Goal: Find specific page/section: Find specific page/section

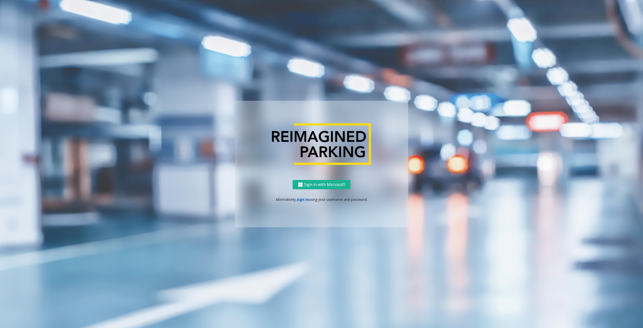
click at [299, 199] on link "sign in" at bounding box center [303, 199] width 12 height 5
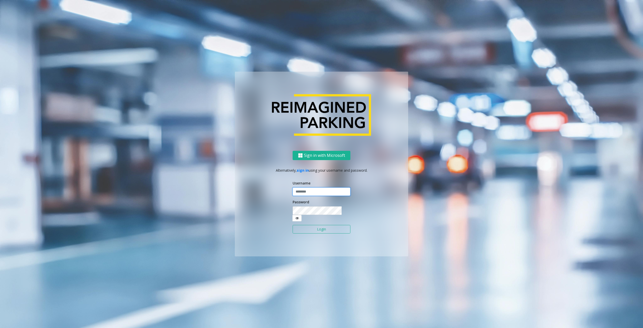
click at [312, 196] on input "text" at bounding box center [322, 191] width 58 height 9
type input "********"
click at [320, 226] on button "Login" at bounding box center [322, 229] width 58 height 9
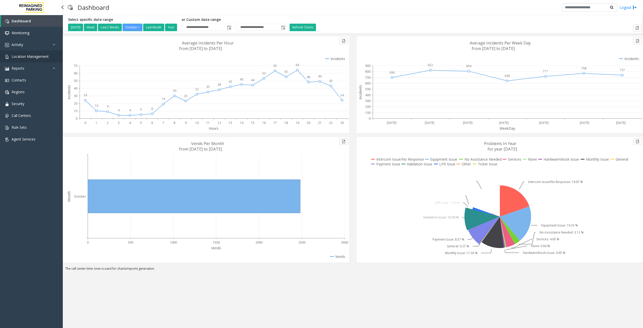
click at [27, 58] on span "Location Management" at bounding box center [30, 56] width 37 height 5
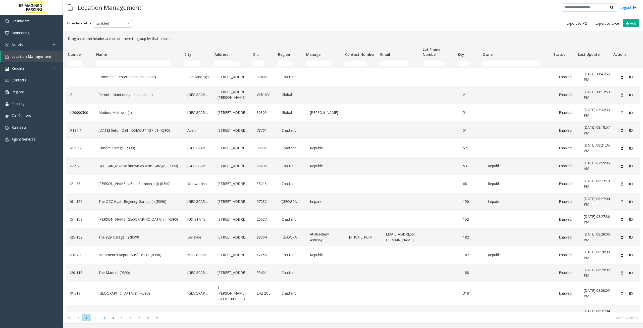
click at [130, 60] on td "Name Filter" at bounding box center [138, 63] width 88 height 9
click at [132, 63] on input "Name Filter" at bounding box center [133, 63] width 75 height 5
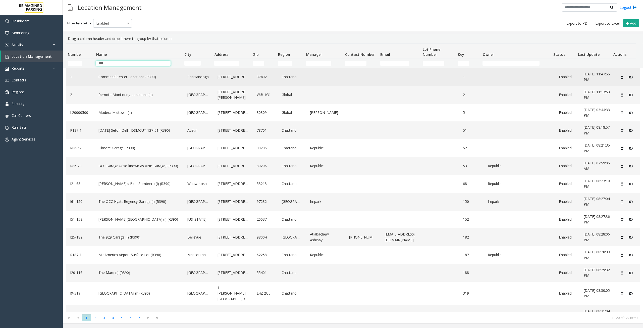
type input "***"
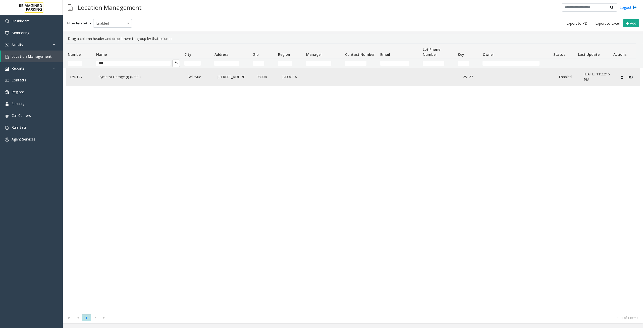
click at [168, 76] on link "Symetra Garage (I) (R390)" at bounding box center [138, 77] width 83 height 8
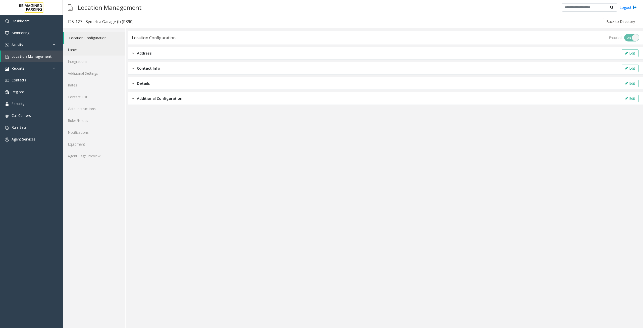
click at [84, 52] on link "Lanes" at bounding box center [94, 50] width 63 height 12
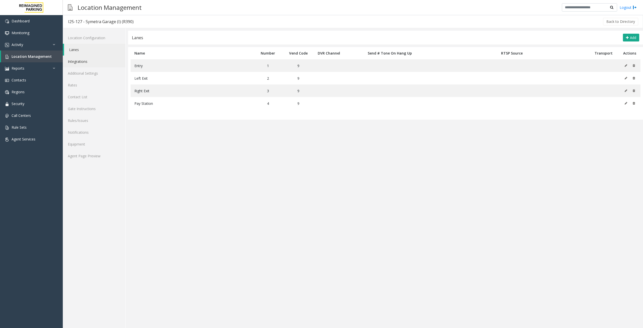
click at [84, 60] on link "Integrations" at bounding box center [94, 62] width 63 height 12
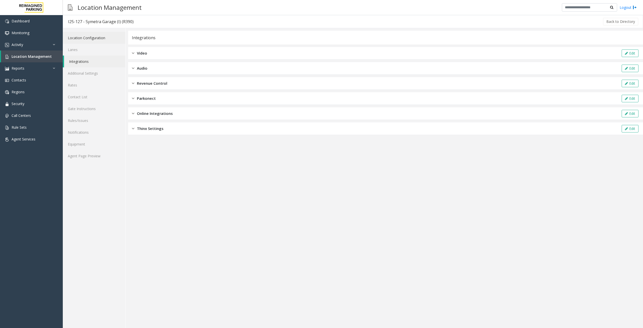
click at [88, 39] on link "Location Configuration" at bounding box center [94, 38] width 63 height 12
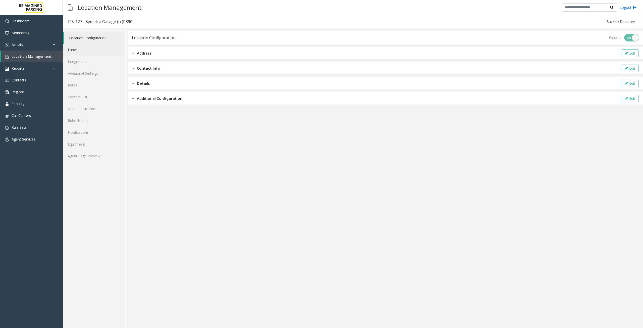
click at [86, 48] on link "Lanes" at bounding box center [94, 50] width 63 height 12
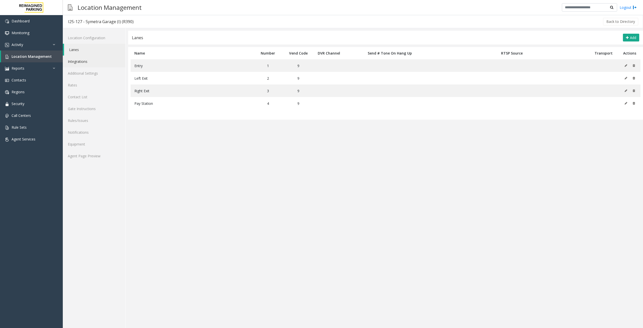
click at [87, 60] on link "Integrations" at bounding box center [94, 62] width 63 height 12
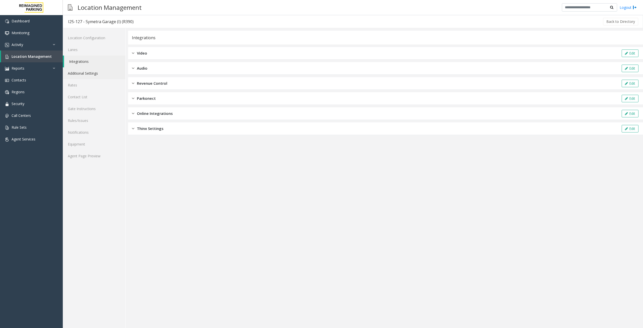
click at [90, 74] on link "Additional Settings" at bounding box center [94, 73] width 63 height 12
